Goal: Information Seeking & Learning: Learn about a topic

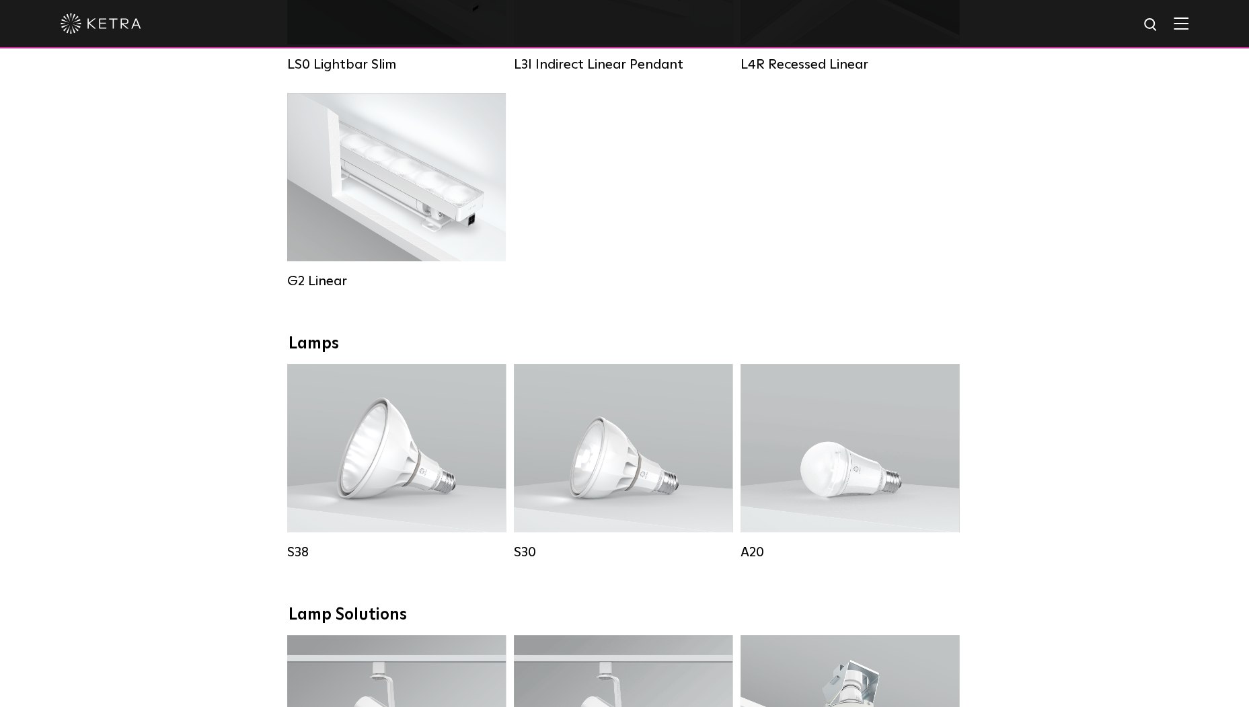
scroll to position [673, 0]
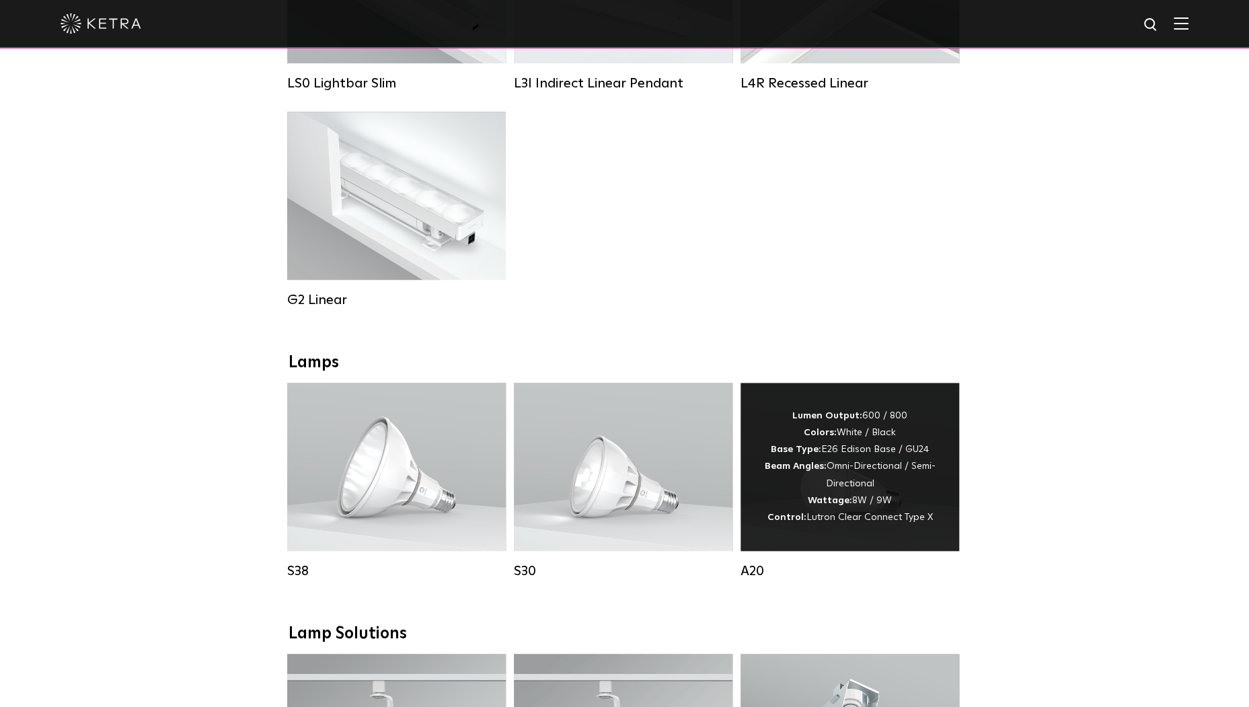
click at [850, 503] on div "Lumen Output: 600 / 800 Colors: White / Black Base Type: E26 Edison Base / GU24…" at bounding box center [850, 467] width 178 height 118
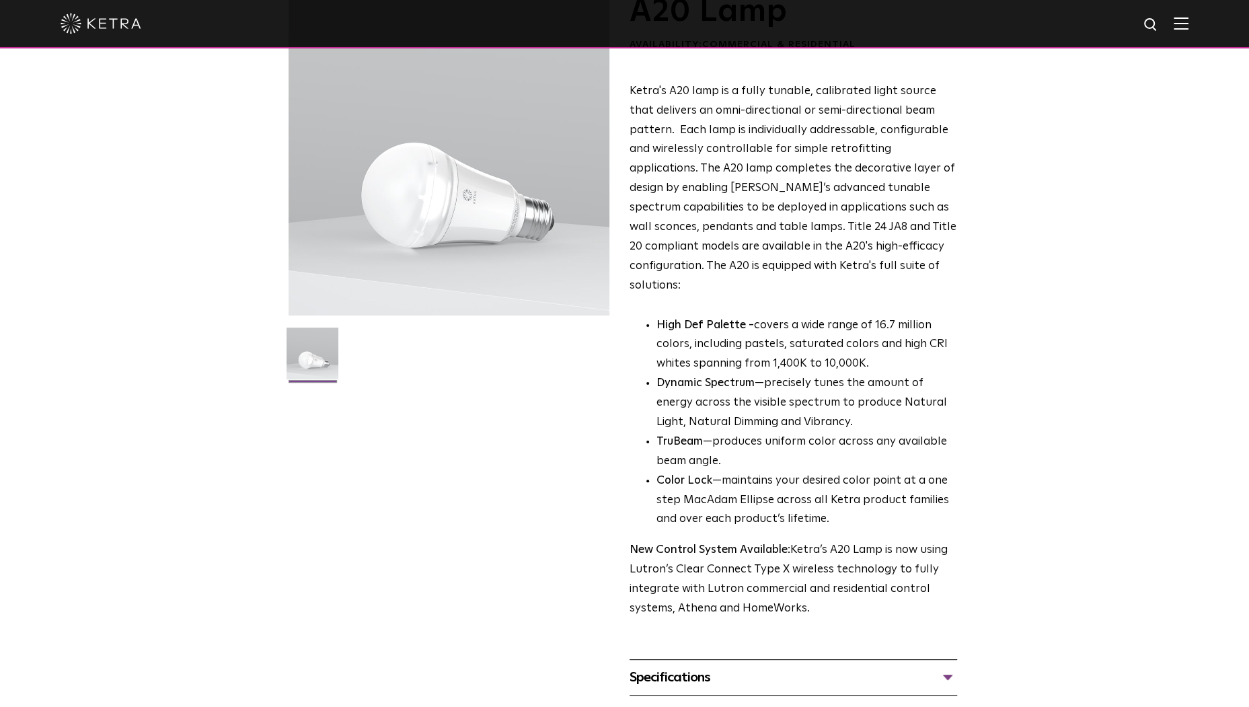
scroll to position [67, 0]
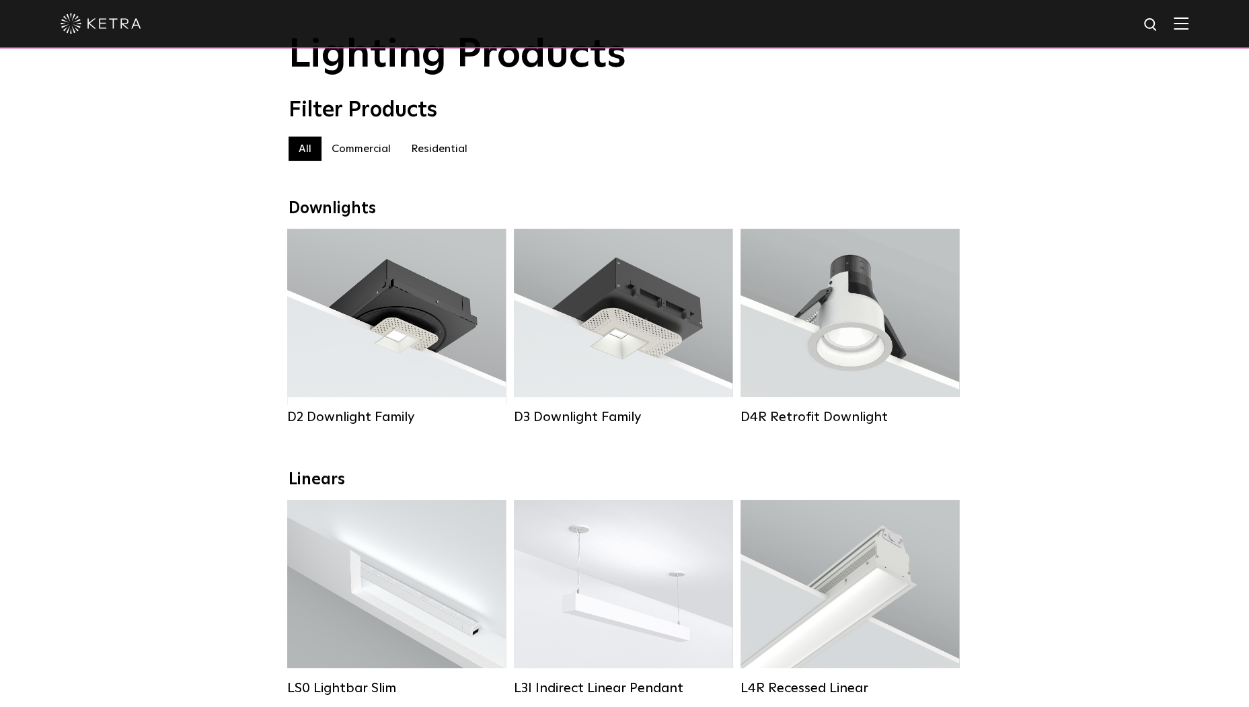
scroll to position [67, 0]
click at [455, 153] on label "Residential" at bounding box center [439, 149] width 77 height 24
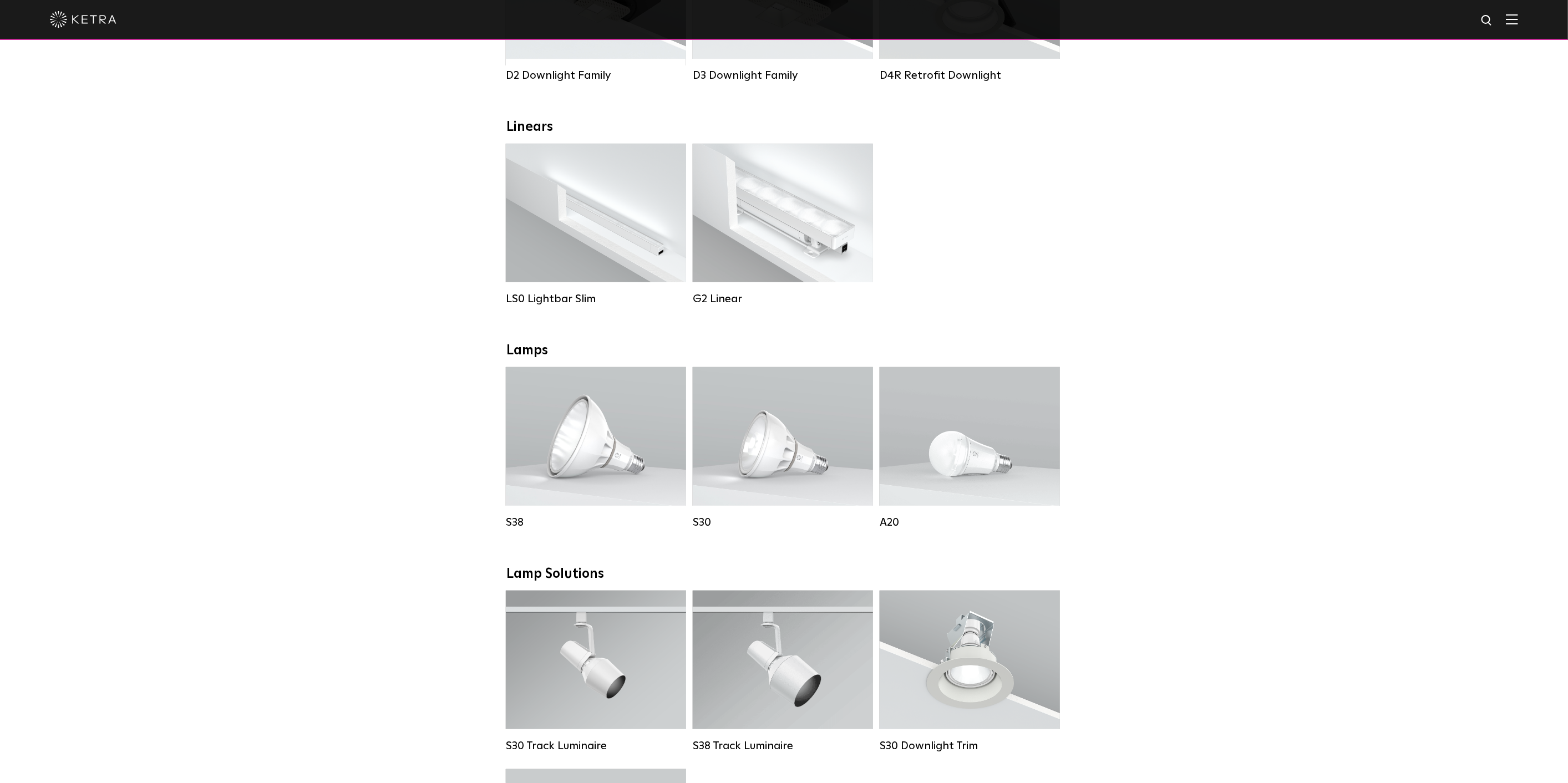
scroll to position [351, 0]
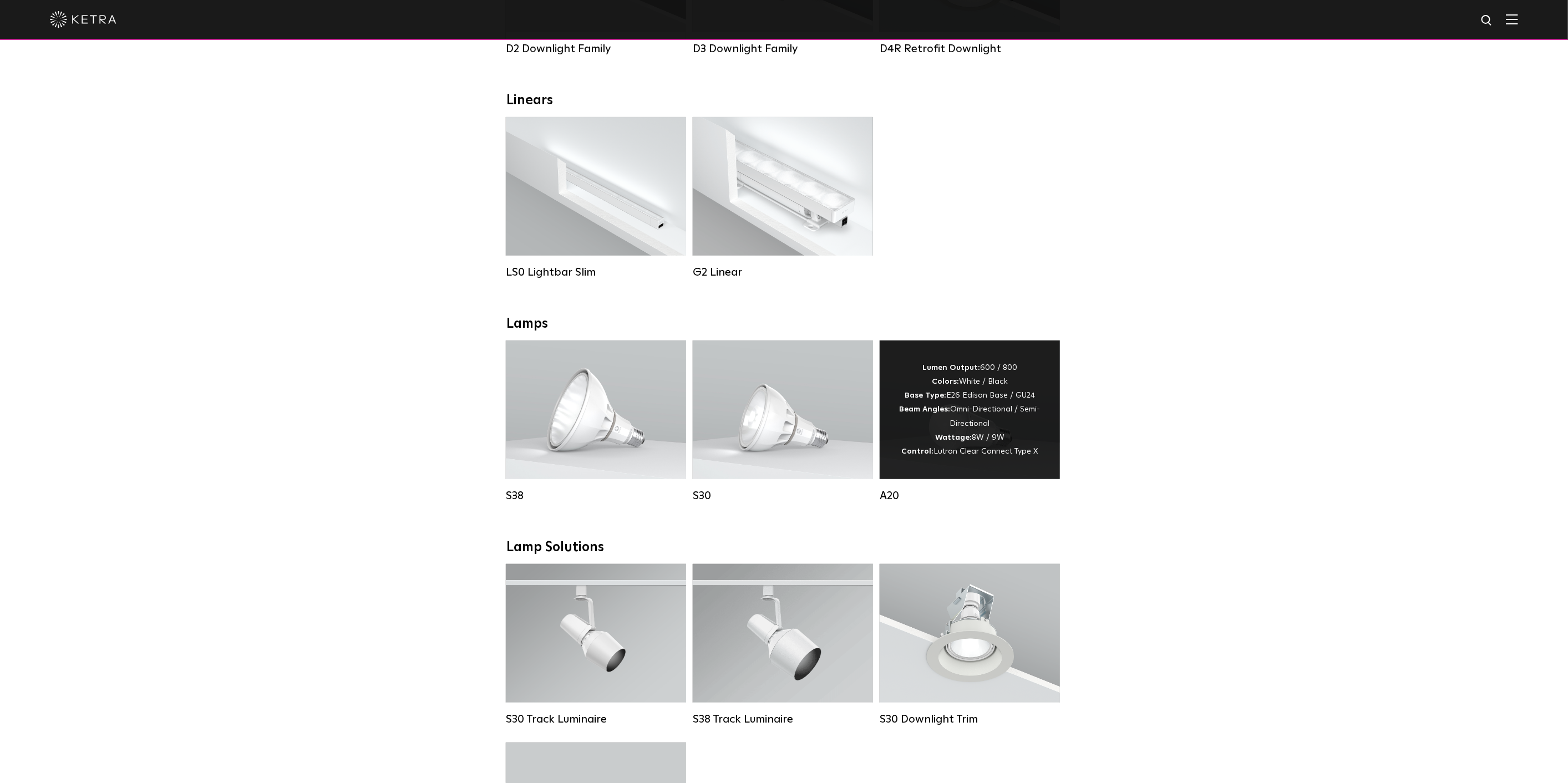
click at [914, 438] on div "Lumen Output: 600 / 800 Colors: White / Black Base Type: E26 Edison Base / GU24…" at bounding box center [969, 410] width 147 height 97
